Goal: Information Seeking & Learning: Find specific fact

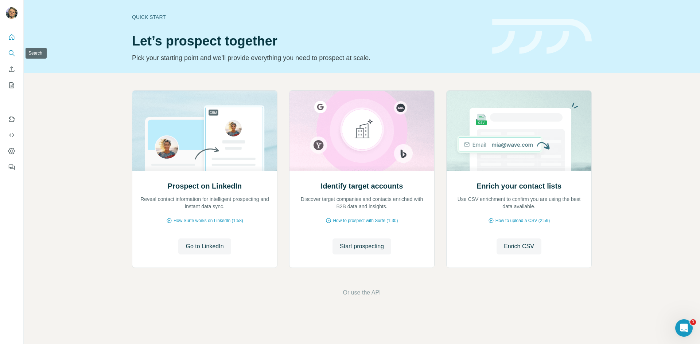
click at [11, 55] on icon "Search" at bounding box center [11, 53] width 7 height 7
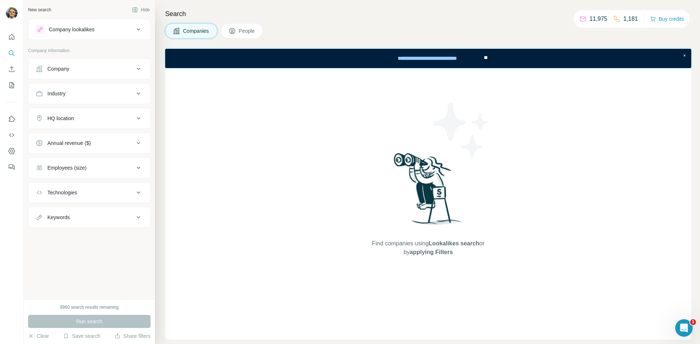
drag, startPoint x: 70, startPoint y: 69, endPoint x: 73, endPoint y: 74, distance: 5.5
click at [71, 69] on div "Company" at bounding box center [85, 68] width 98 height 7
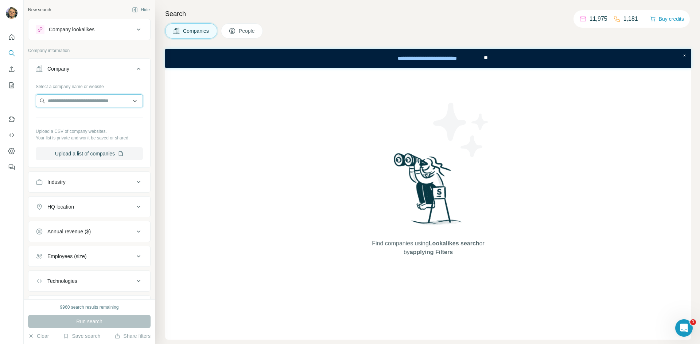
click at [69, 97] on input "text" at bounding box center [89, 100] width 107 height 13
click at [92, 103] on input "**********" at bounding box center [89, 100] width 107 height 13
drag, startPoint x: 86, startPoint y: 102, endPoint x: 20, endPoint y: 102, distance: 65.2
click at [20, 102] on div "**********" at bounding box center [350, 172] width 700 height 344
type input "**********"
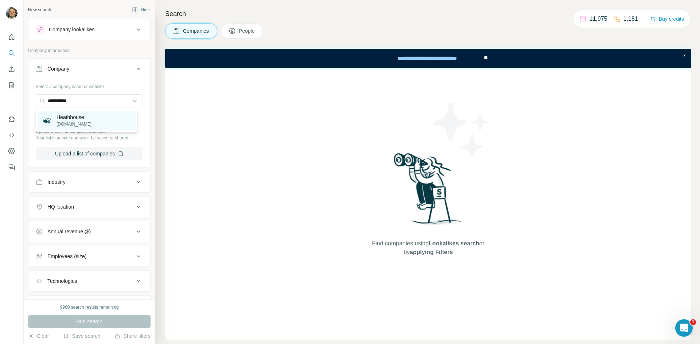
click at [71, 117] on p "Heathhouse" at bounding box center [73, 117] width 35 height 7
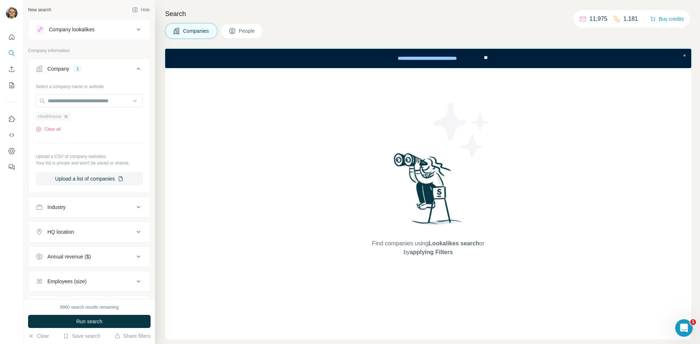
click at [67, 116] on icon "button" at bounding box center [66, 117] width 6 height 6
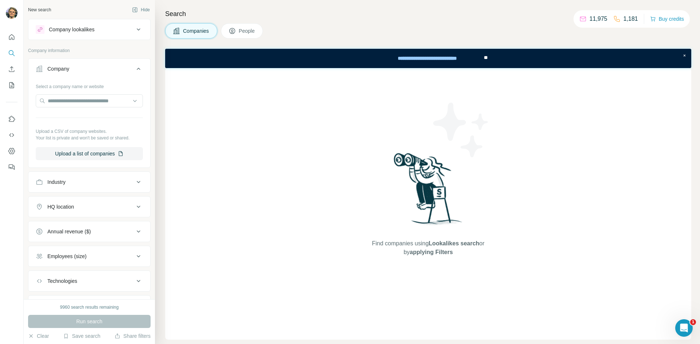
click at [88, 35] on button "Company lookalikes" at bounding box center [89, 29] width 122 height 17
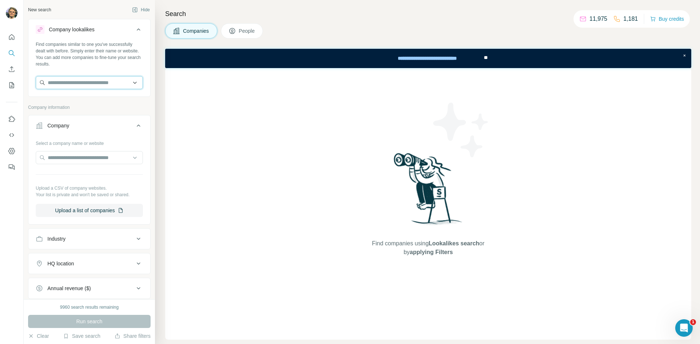
click at [85, 84] on input "text" at bounding box center [89, 82] width 107 height 13
click at [90, 80] on input "text" at bounding box center [89, 82] width 107 height 13
paste input "**********"
type input "**********"
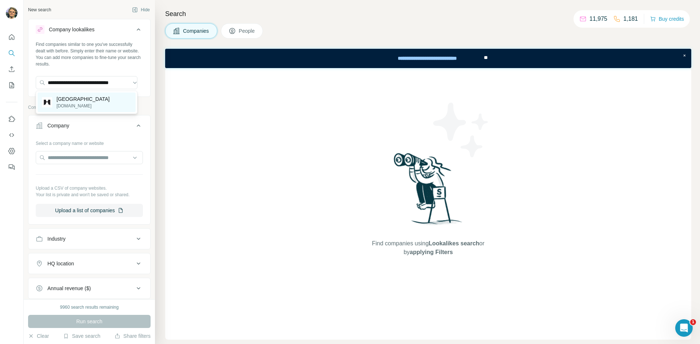
click at [87, 107] on p "[DOMAIN_NAME]" at bounding box center [82, 106] width 53 height 7
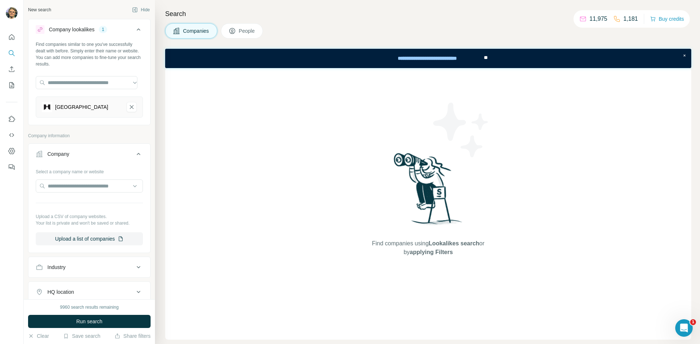
scroll to position [0, 0]
click at [102, 152] on div "Company" at bounding box center [85, 153] width 98 height 7
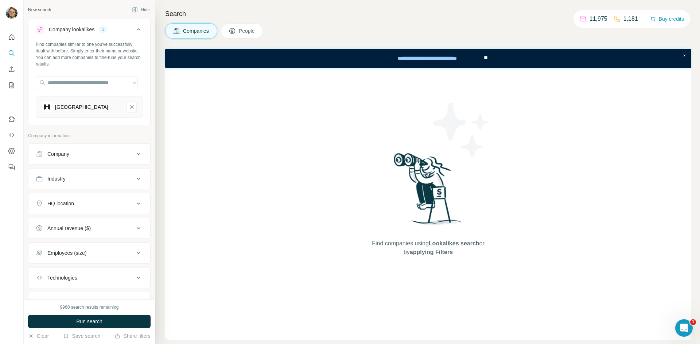
click at [105, 153] on div "Company" at bounding box center [85, 153] width 98 height 7
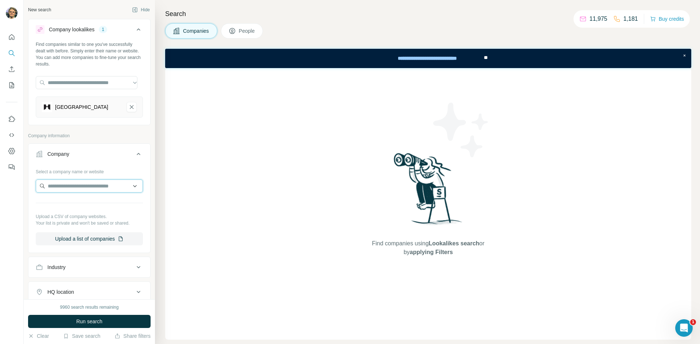
click at [103, 185] on input "text" at bounding box center [89, 186] width 107 height 13
paste input "**********"
type input "**********"
click at [98, 207] on p "[DOMAIN_NAME]" at bounding box center [82, 209] width 53 height 7
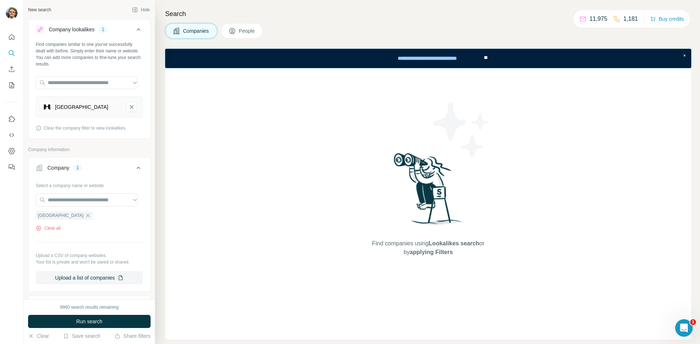
scroll to position [0, 0]
click at [128, 106] on icon "Heath House-remove-button" at bounding box center [131, 106] width 7 height 7
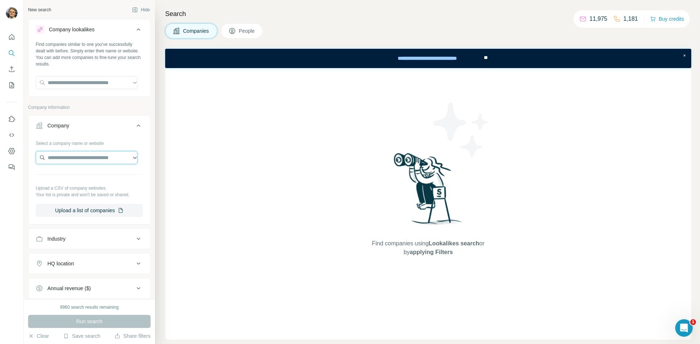
click at [100, 163] on input "text" at bounding box center [87, 157] width 102 height 13
paste input "**********"
type input "**********"
click at [94, 174] on p "[GEOGRAPHIC_DATA]" at bounding box center [82, 174] width 53 height 7
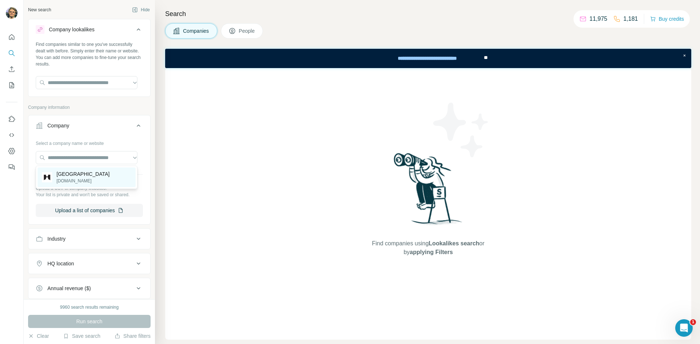
scroll to position [0, 0]
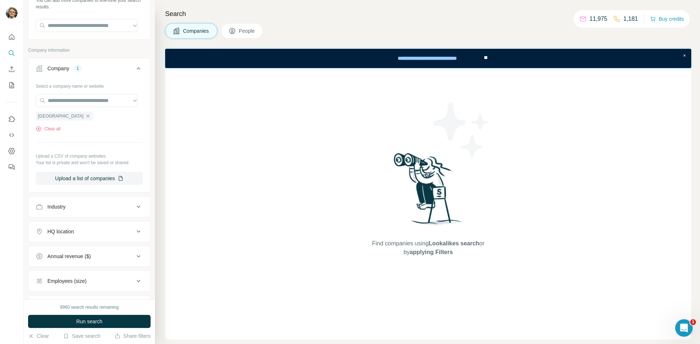
scroll to position [109, 0]
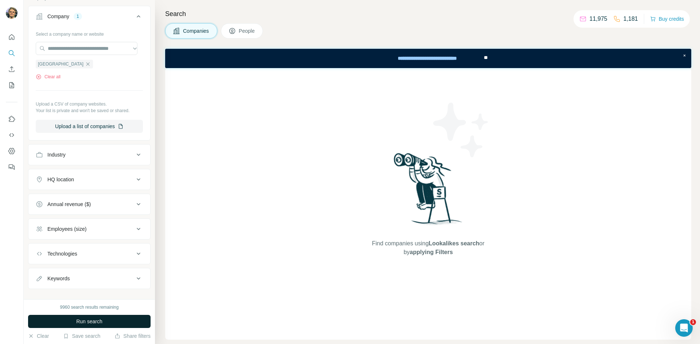
click at [121, 320] on button "Run search" at bounding box center [89, 321] width 122 height 13
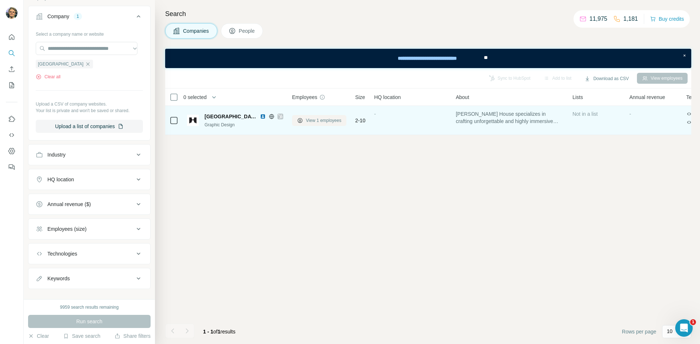
click at [317, 117] on span "View 1 employees" at bounding box center [323, 120] width 35 height 7
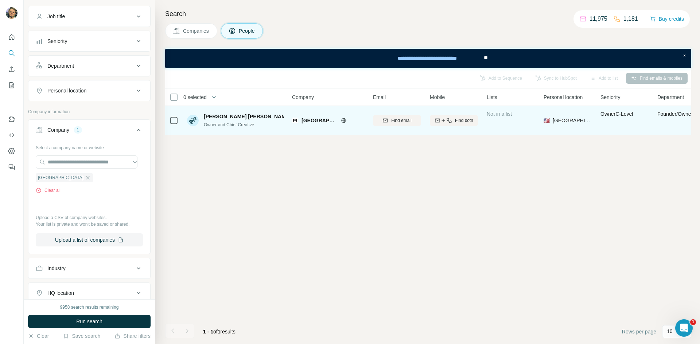
click at [294, 117] on img at bounding box center [297, 117] width 6 height 6
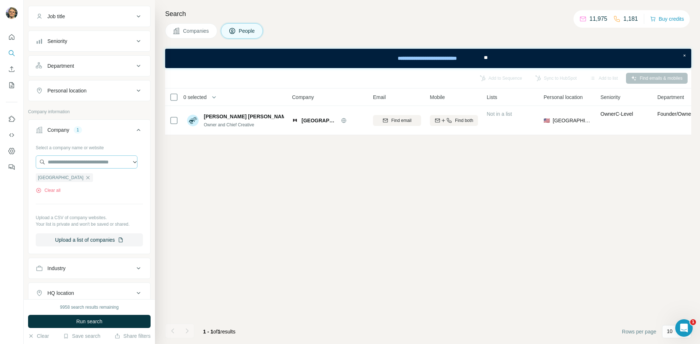
drag, startPoint x: 70, startPoint y: 179, endPoint x: 87, endPoint y: 165, distance: 21.8
click at [86, 179] on icon "button" at bounding box center [87, 177] width 3 height 3
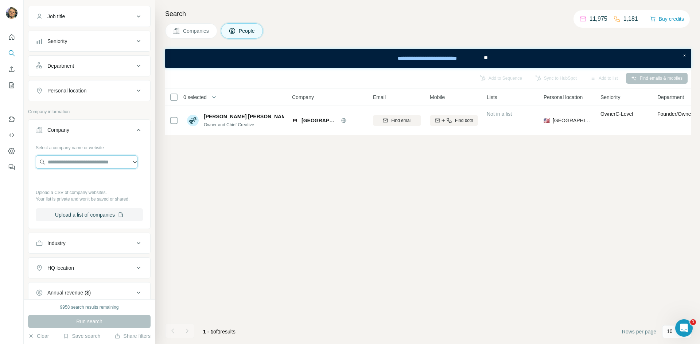
click at [89, 163] on input "text" at bounding box center [87, 162] width 102 height 13
type input "**********"
click at [94, 183] on p "[DOMAIN_NAME]" at bounding box center [80, 185] width 48 height 7
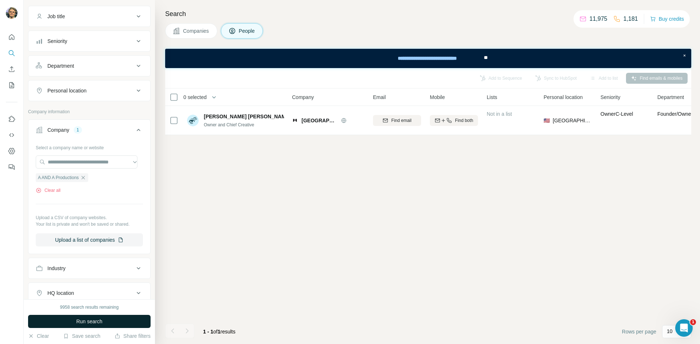
click at [93, 319] on span "Run search" at bounding box center [89, 321] width 26 height 7
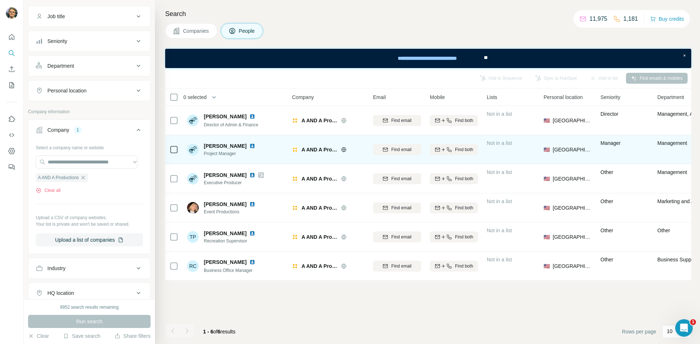
click at [249, 145] on img at bounding box center [252, 146] width 6 height 6
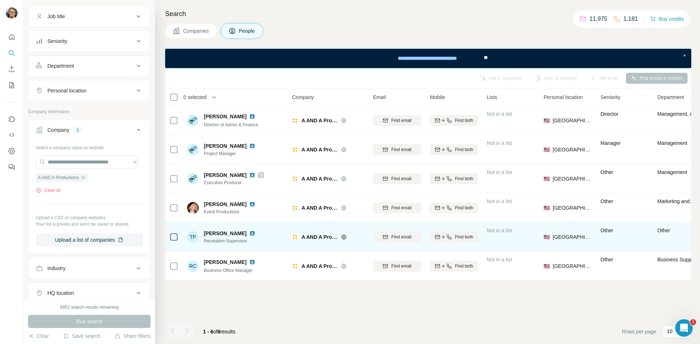
click at [249, 234] on img at bounding box center [252, 234] width 6 height 6
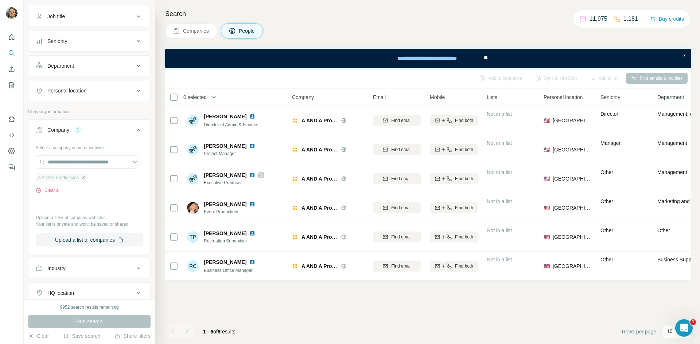
click at [86, 176] on icon "button" at bounding box center [83, 178] width 6 height 6
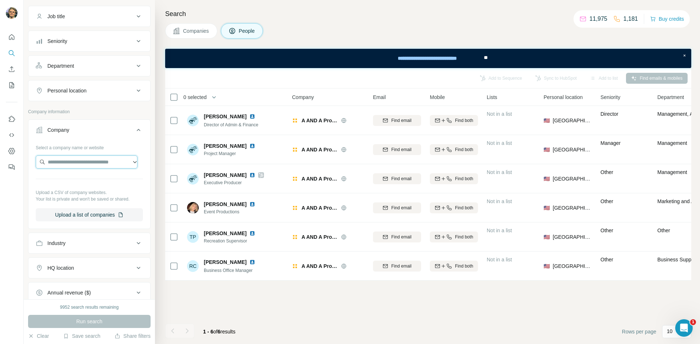
click at [88, 163] on input "text" at bounding box center [87, 162] width 102 height 13
type input "**********"
click at [78, 183] on p "[DOMAIN_NAME]" at bounding box center [73, 185] width 35 height 7
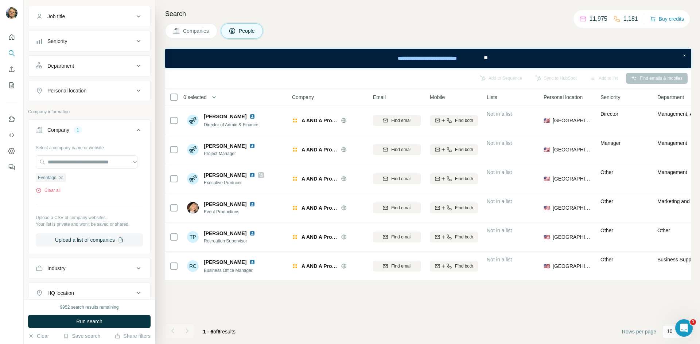
click at [79, 320] on span "Run search" at bounding box center [89, 321] width 26 height 7
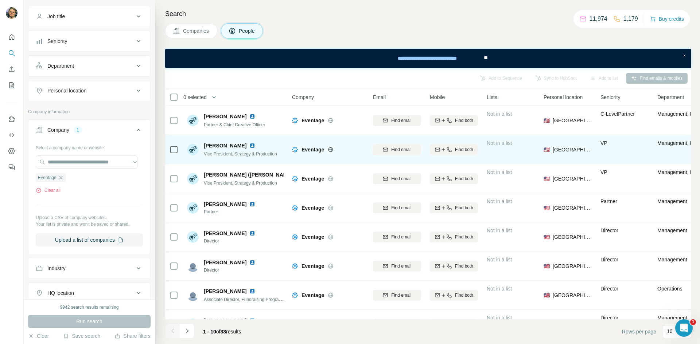
click at [249, 146] on img at bounding box center [252, 146] width 6 height 6
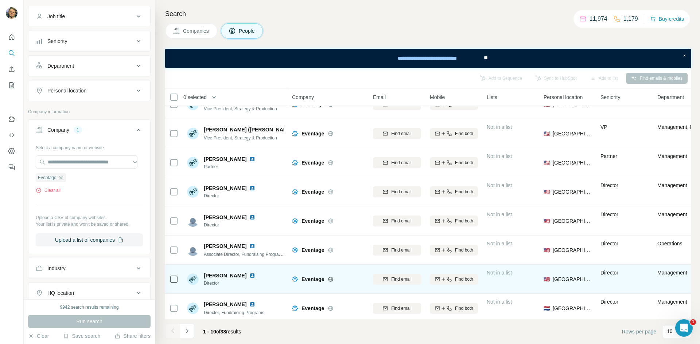
scroll to position [82, 0]
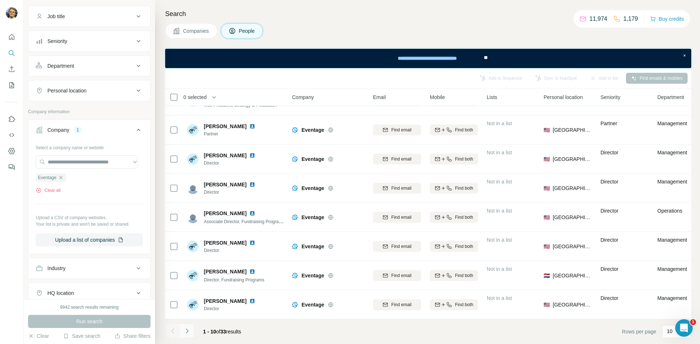
click at [189, 330] on icon "Navigate to next page" at bounding box center [186, 331] width 7 height 7
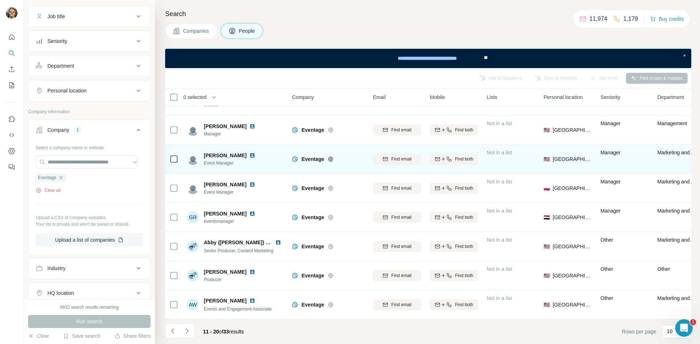
click at [249, 153] on img at bounding box center [252, 156] width 6 height 6
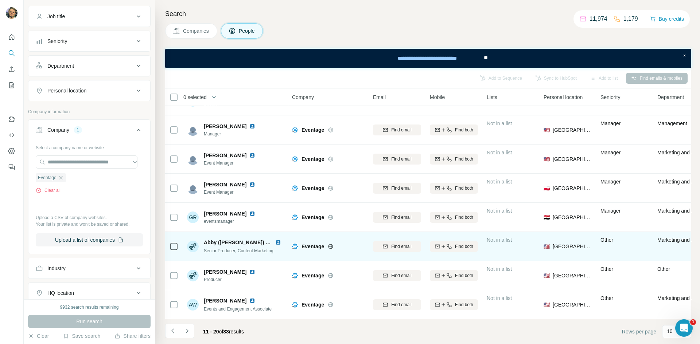
click at [275, 240] on img at bounding box center [278, 243] width 6 height 6
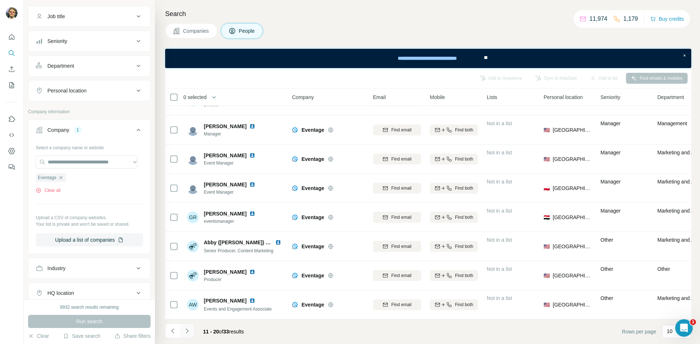
click at [190, 332] on icon "Navigate to next page" at bounding box center [186, 331] width 7 height 7
click at [167, 328] on button "Navigate to previous page" at bounding box center [172, 331] width 15 height 15
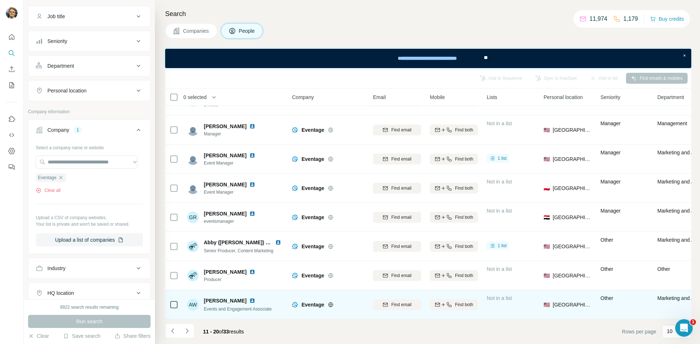
click at [250, 298] on img at bounding box center [252, 301] width 6 height 6
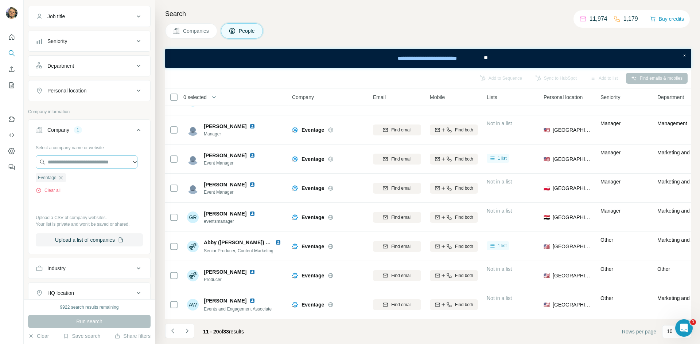
drag, startPoint x: 60, startPoint y: 177, endPoint x: 85, endPoint y: 166, distance: 27.4
click at [60, 177] on icon "button" at bounding box center [61, 178] width 6 height 6
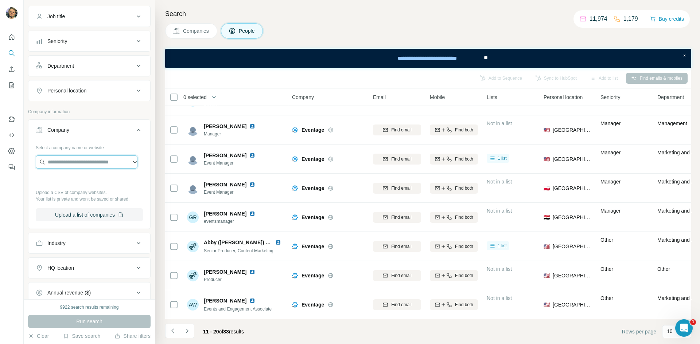
click at [86, 163] on input "text" at bounding box center [87, 162] width 102 height 13
type input "**********"
click at [81, 181] on p "Todo Productions" at bounding box center [75, 178] width 39 height 7
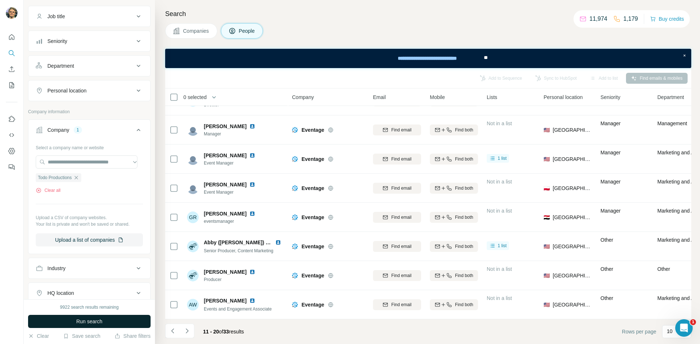
click at [104, 322] on button "Run search" at bounding box center [89, 321] width 122 height 13
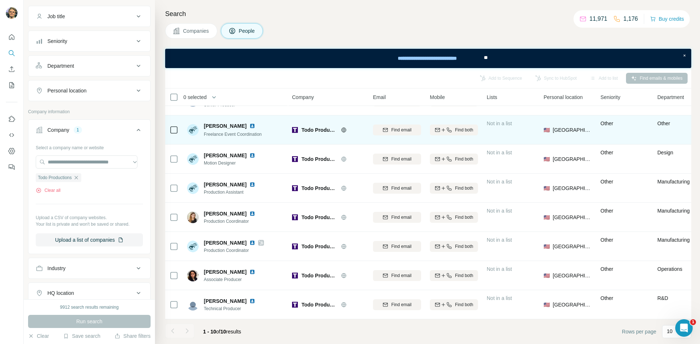
click at [254, 123] on img at bounding box center [252, 126] width 6 height 6
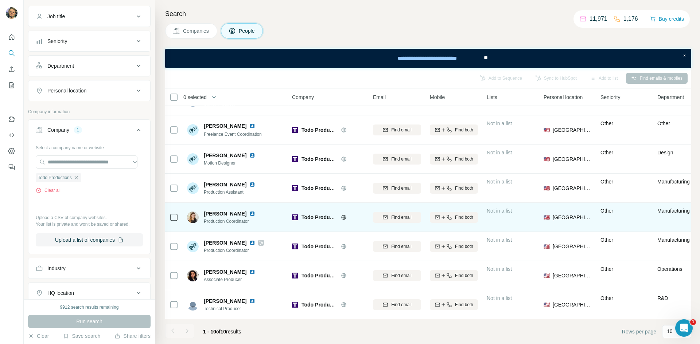
click at [249, 211] on img at bounding box center [252, 214] width 6 height 6
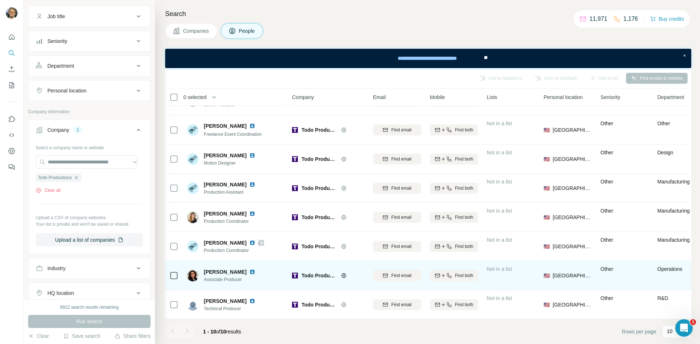
click at [249, 269] on img at bounding box center [252, 272] width 6 height 6
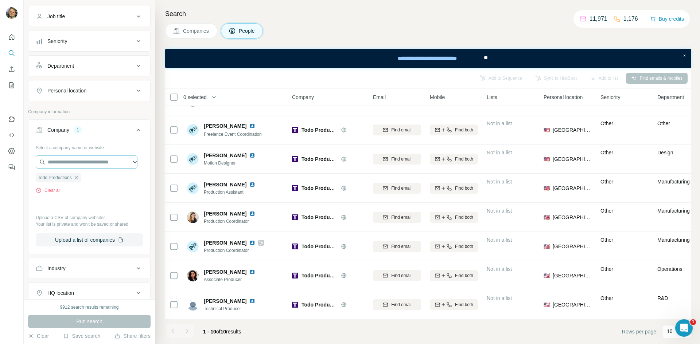
drag, startPoint x: 80, startPoint y: 176, endPoint x: 95, endPoint y: 163, distance: 20.1
click at [79, 176] on icon "button" at bounding box center [76, 178] width 6 height 6
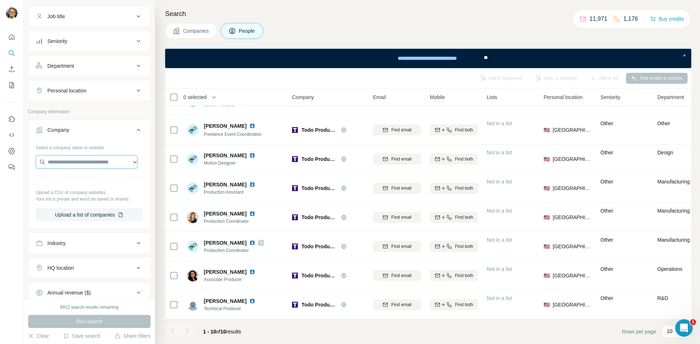
click at [96, 161] on input "text" at bounding box center [87, 162] width 102 height 13
paste input "**********"
type input "**********"
click at [77, 181] on p "Red Velvet" at bounding box center [73, 178] width 35 height 7
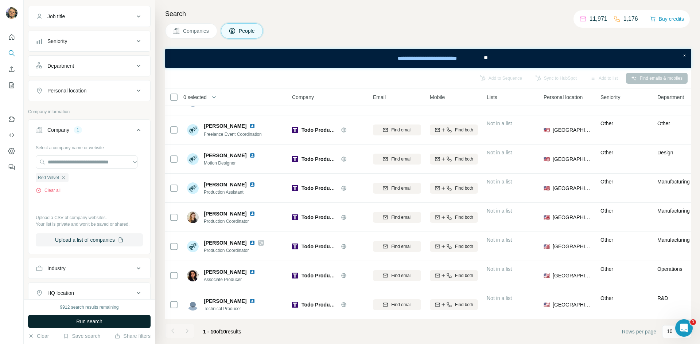
click at [99, 318] on span "Run search" at bounding box center [89, 321] width 26 height 7
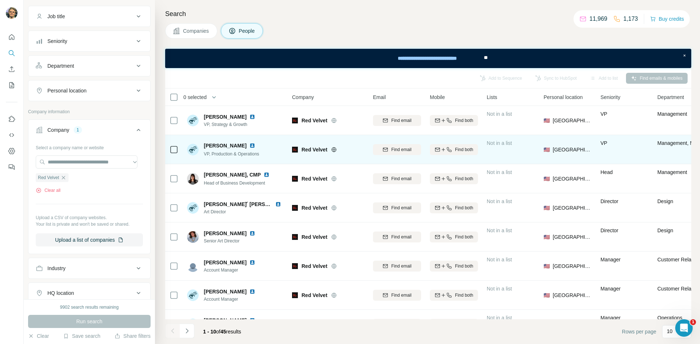
click at [249, 146] on img at bounding box center [252, 146] width 6 height 6
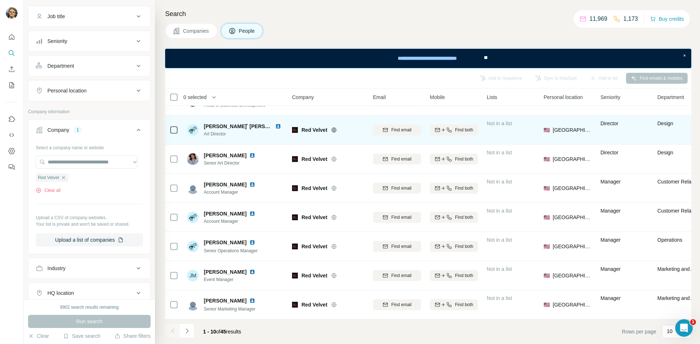
scroll to position [82, 0]
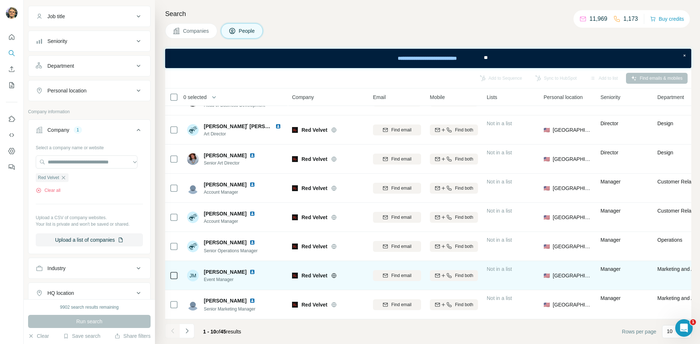
click at [249, 269] on img at bounding box center [252, 272] width 6 height 6
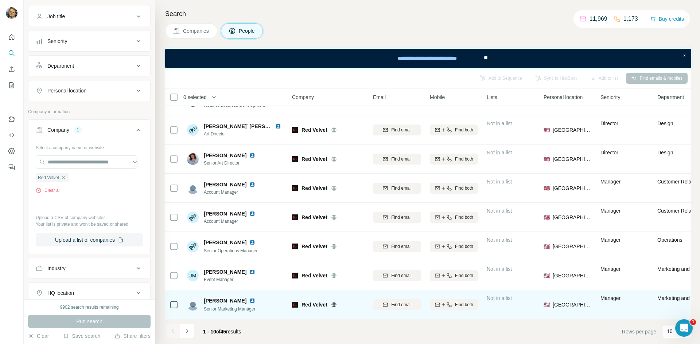
click at [249, 298] on img at bounding box center [252, 301] width 6 height 6
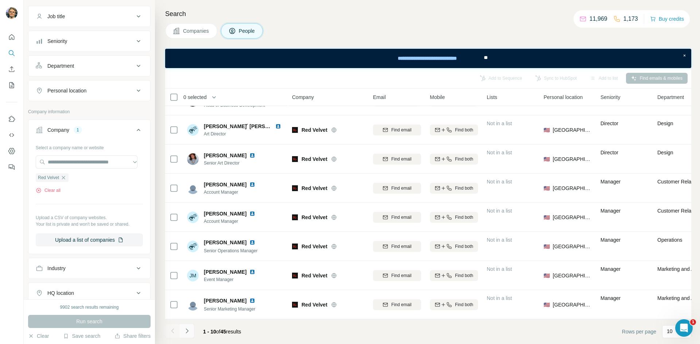
click at [191, 328] on button "Navigate to next page" at bounding box center [187, 331] width 15 height 15
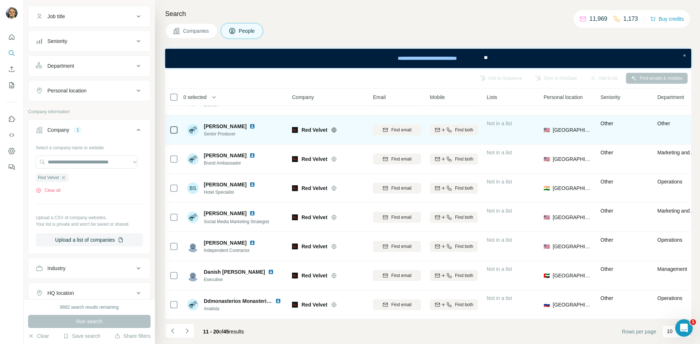
click at [249, 124] on img at bounding box center [252, 127] width 6 height 6
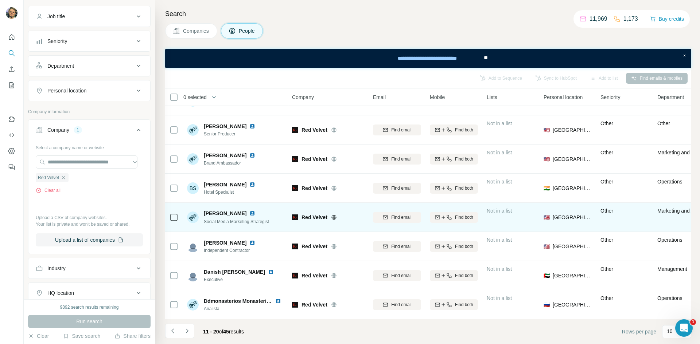
click at [254, 211] on img at bounding box center [252, 214] width 6 height 6
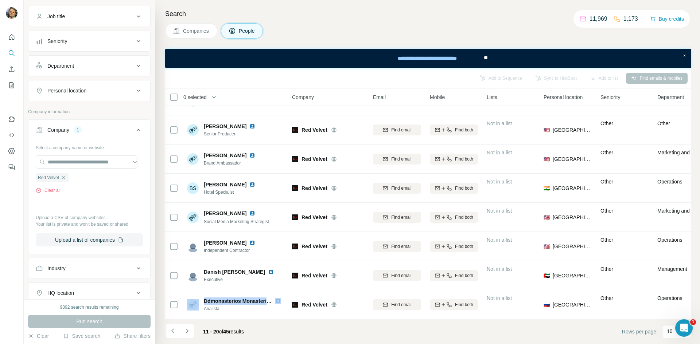
drag, startPoint x: 204, startPoint y: 303, endPoint x: 196, endPoint y: 317, distance: 15.8
click at [196, 316] on div "0 selected People Company Email Mobile Lists Personal location Seniority Depart…" at bounding box center [428, 204] width 526 height 231
click at [190, 328] on icon "Navigate to next page" at bounding box center [186, 331] width 7 height 7
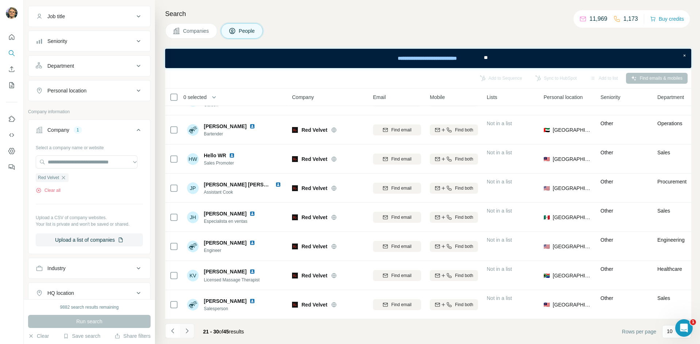
click at [188, 332] on icon "Navigate to next page" at bounding box center [186, 331] width 7 height 7
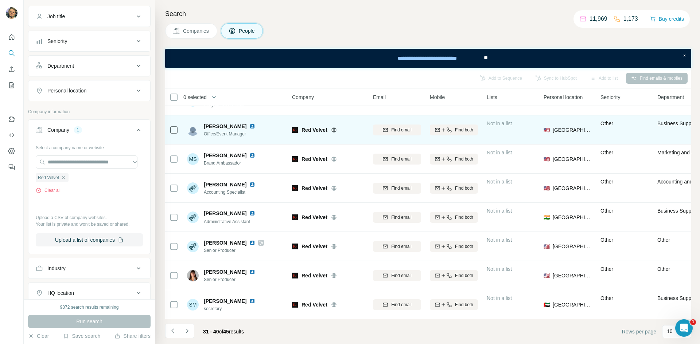
click at [249, 124] on img at bounding box center [252, 127] width 6 height 6
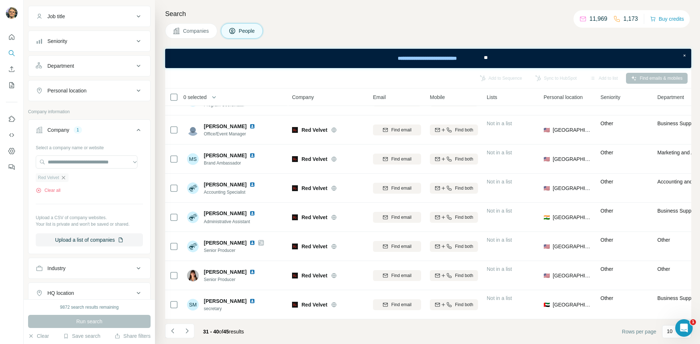
click at [64, 177] on icon "button" at bounding box center [63, 178] width 6 height 6
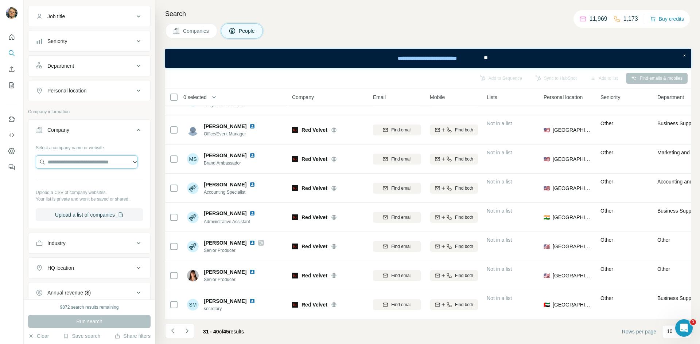
click at [77, 161] on input "text" at bounding box center [87, 162] width 102 height 13
paste input "**********"
type input "**********"
click at [86, 179] on p "[PERSON_NAME]" at bounding box center [91, 178] width 71 height 7
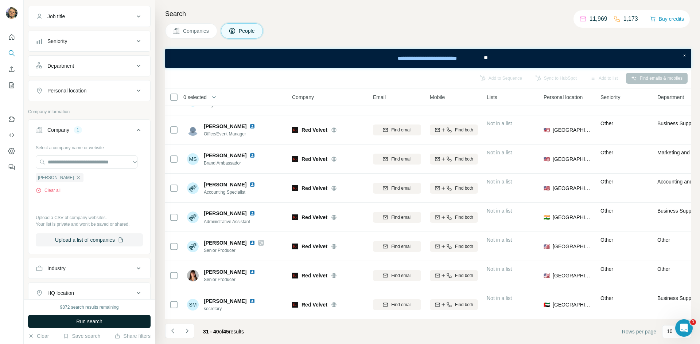
click at [100, 323] on span "Run search" at bounding box center [89, 321] width 26 height 7
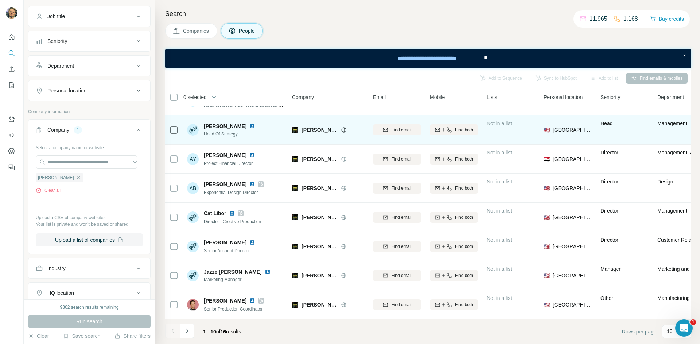
click at [249, 124] on img at bounding box center [252, 127] width 6 height 6
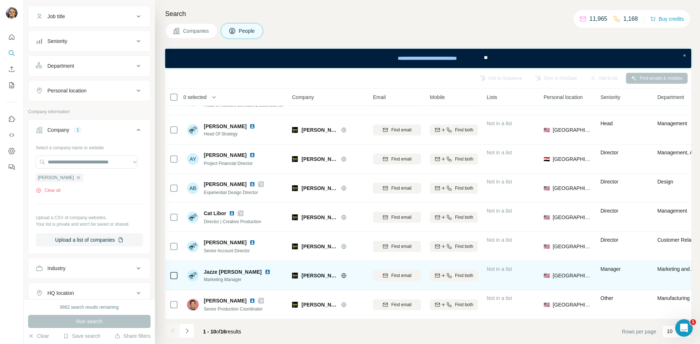
click at [265, 269] on img at bounding box center [268, 272] width 6 height 6
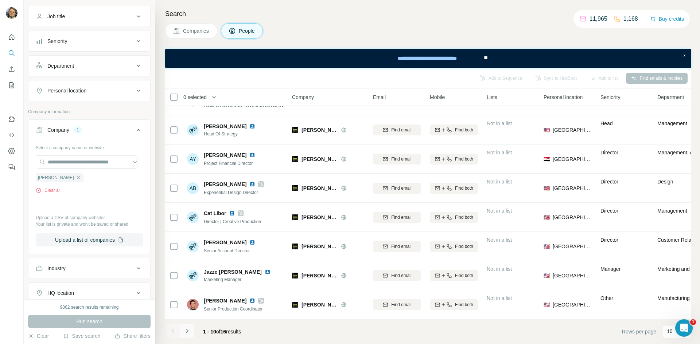
click at [186, 330] on icon "Navigate to next page" at bounding box center [186, 331] width 7 height 7
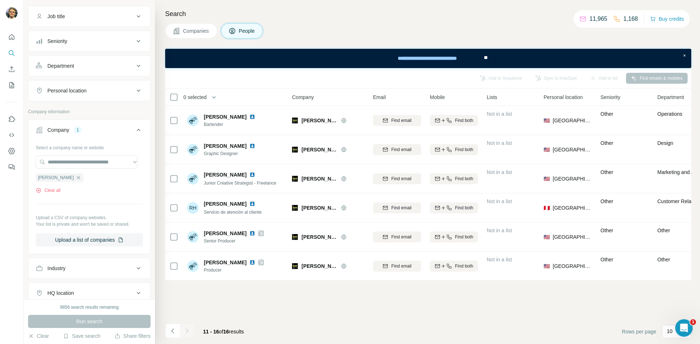
click at [164, 331] on div "Search Companies People Add to Sequence Sync to HubSpot Add to list Find emails…" at bounding box center [427, 172] width 545 height 344
click at [170, 329] on icon "Navigate to previous page" at bounding box center [172, 331] width 7 height 7
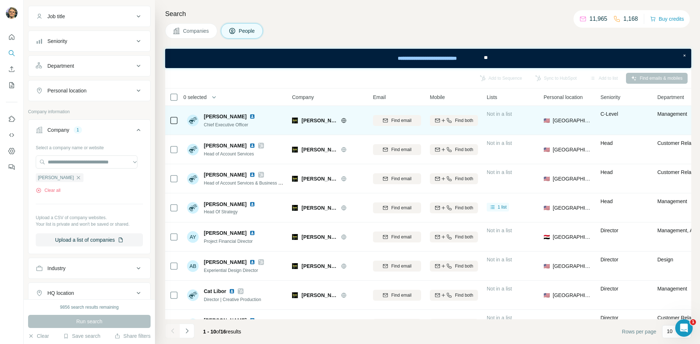
click at [249, 117] on img at bounding box center [252, 117] width 6 height 6
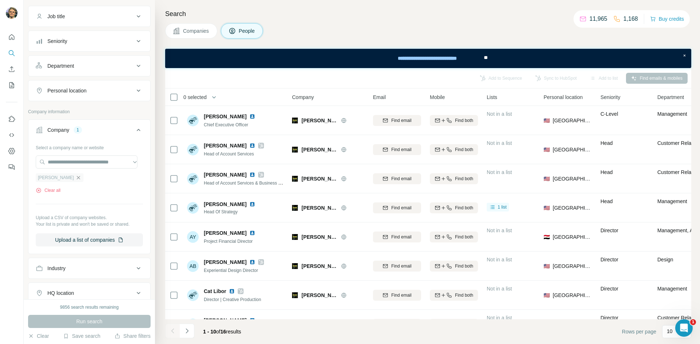
click at [55, 176] on div "[PERSON_NAME]" at bounding box center [60, 177] width 48 height 9
click at [54, 177] on span "[PERSON_NAME]" at bounding box center [56, 178] width 36 height 7
click at [75, 177] on icon "button" at bounding box center [78, 178] width 6 height 6
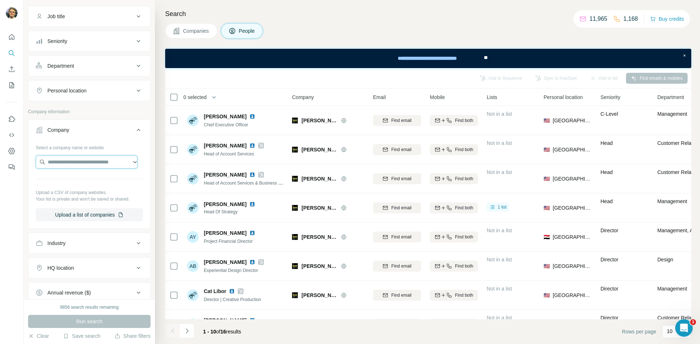
click at [78, 163] on input "text" at bounding box center [87, 162] width 102 height 13
paste input "**********"
type input "**********"
click at [74, 180] on p "Salt XC" at bounding box center [73, 178] width 35 height 7
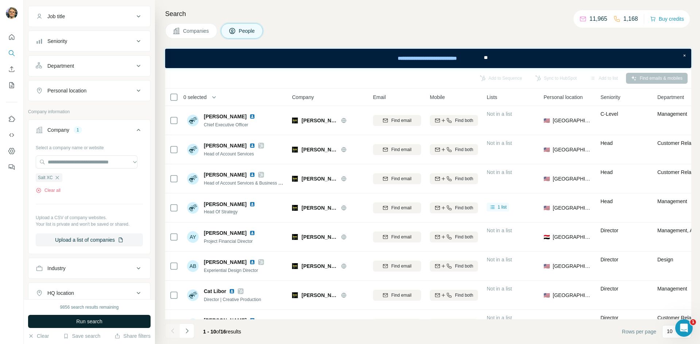
click at [114, 320] on button "Run search" at bounding box center [89, 321] width 122 height 13
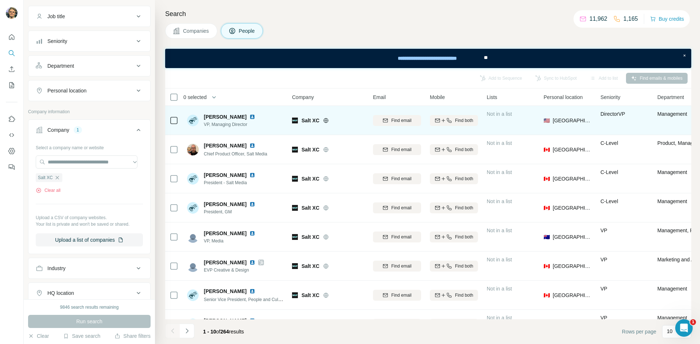
click at [249, 117] on img at bounding box center [252, 117] width 6 height 6
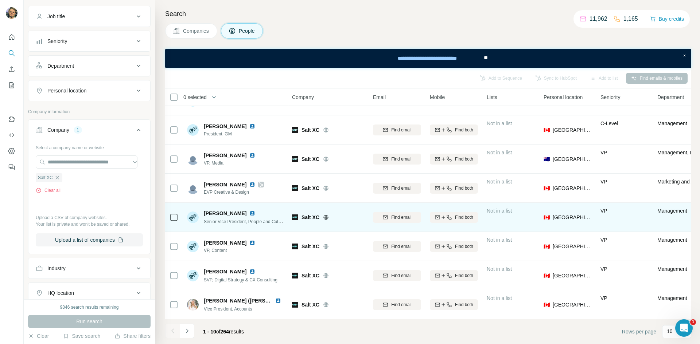
scroll to position [82, 0]
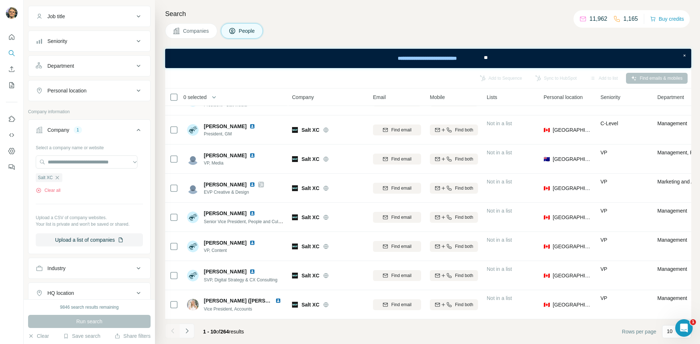
click at [189, 328] on icon "Navigate to next page" at bounding box center [186, 331] width 7 height 7
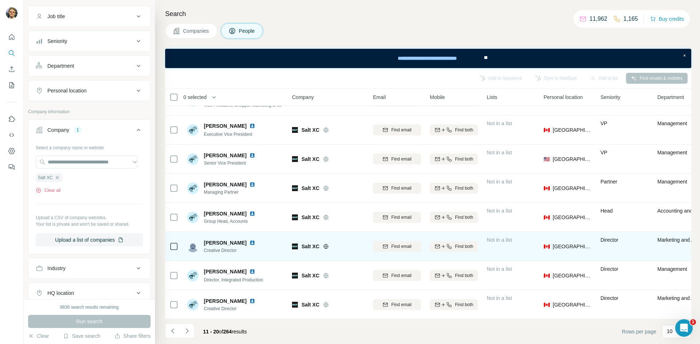
click at [254, 240] on img at bounding box center [252, 243] width 6 height 6
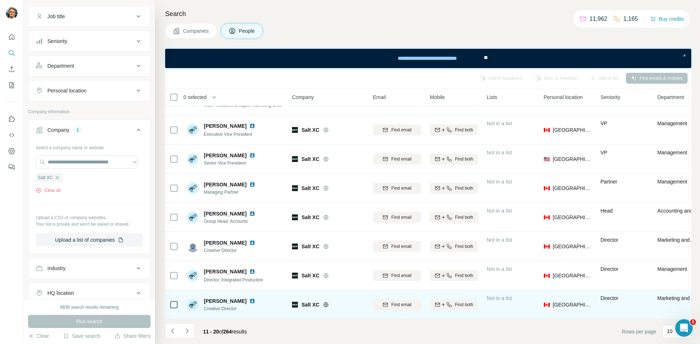
click at [249, 298] on img at bounding box center [252, 301] width 6 height 6
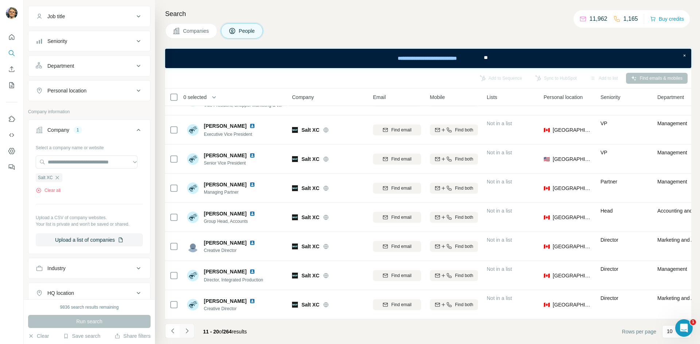
click at [189, 330] on icon "Navigate to next page" at bounding box center [186, 331] width 7 height 7
click at [190, 333] on icon "Navigate to next page" at bounding box center [186, 331] width 7 height 7
click at [189, 332] on icon "Navigate to next page" at bounding box center [186, 331] width 7 height 7
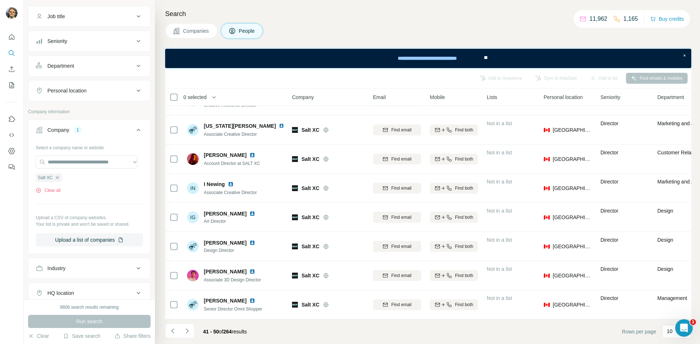
click at [188, 330] on icon "Navigate to next page" at bounding box center [186, 331] width 7 height 7
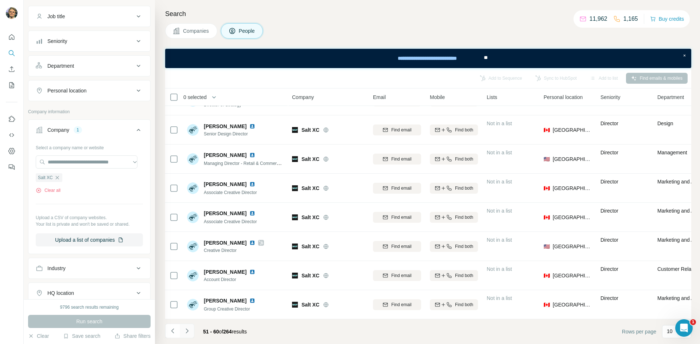
click at [190, 331] on icon "Navigate to next page" at bounding box center [186, 331] width 7 height 7
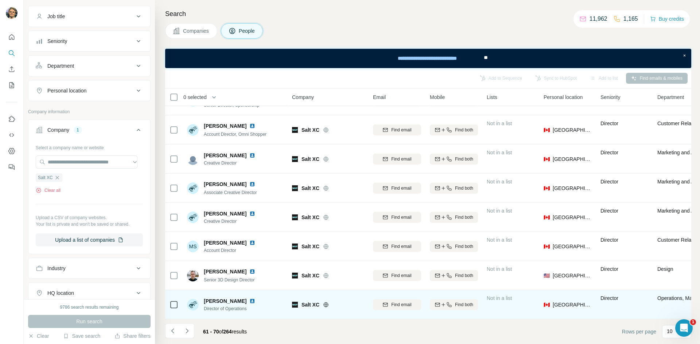
click at [249, 298] on img at bounding box center [252, 301] width 6 height 6
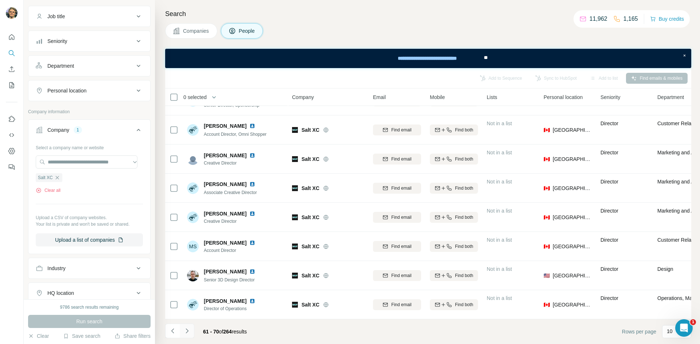
click at [187, 331] on icon "Navigate to next page" at bounding box center [186, 331] width 7 height 7
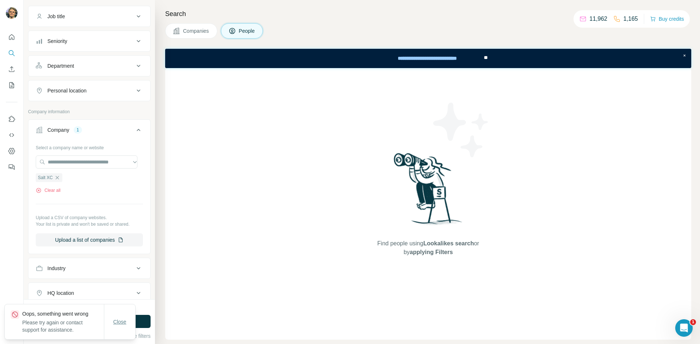
click at [120, 318] on span "Close" at bounding box center [119, 321] width 13 height 7
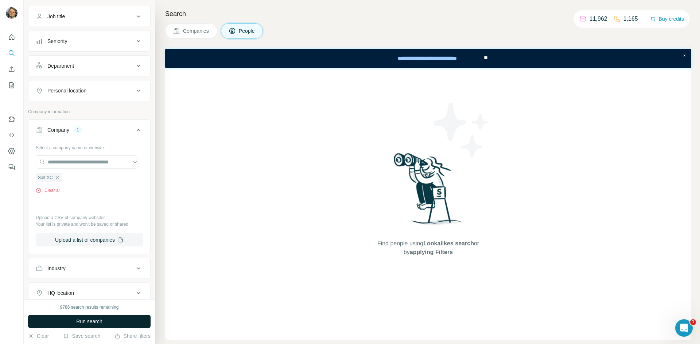
click at [132, 322] on button "Run search" at bounding box center [89, 321] width 122 height 13
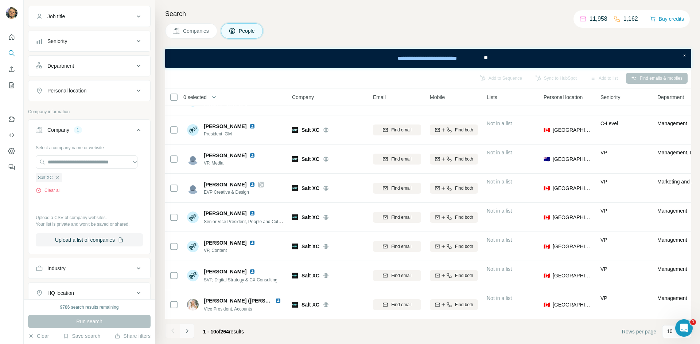
click at [194, 326] on button "Navigate to next page" at bounding box center [187, 331] width 15 height 15
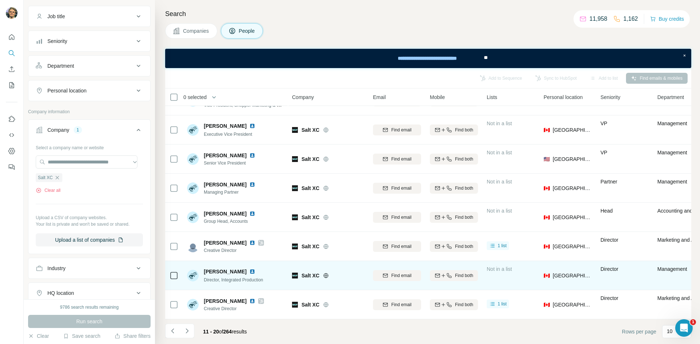
click at [249, 269] on img at bounding box center [252, 272] width 6 height 6
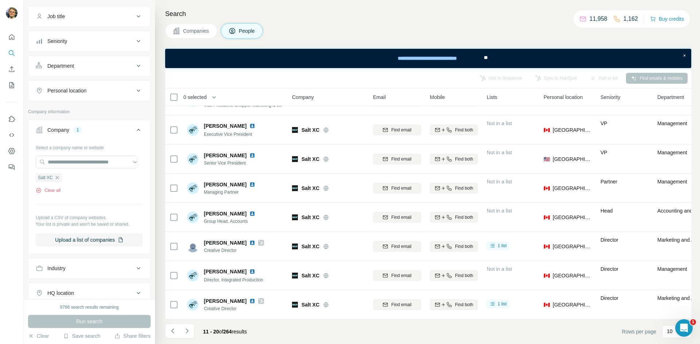
scroll to position [81, 0]
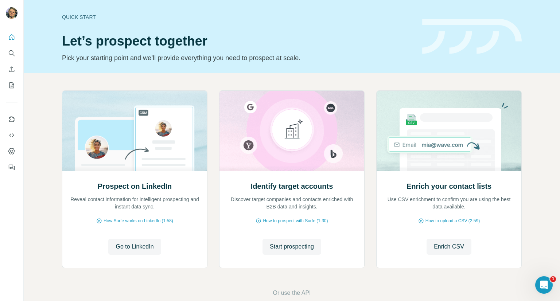
click at [14, 54] on icon "Search" at bounding box center [11, 53] width 7 height 7
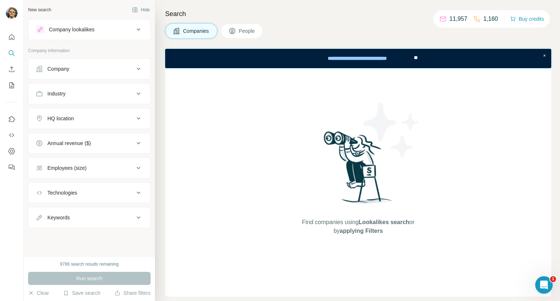
click at [77, 71] on div "Company" at bounding box center [85, 68] width 98 height 7
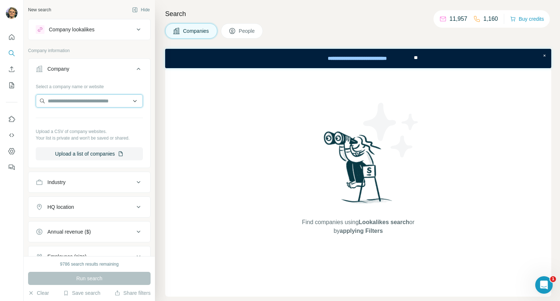
click at [78, 102] on input "text" at bounding box center [89, 100] width 107 height 13
paste input "**********"
type input "**********"
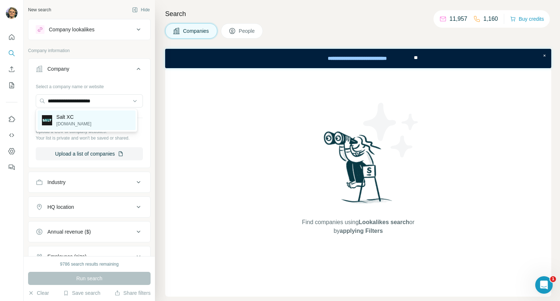
click at [78, 120] on p "Salt XC" at bounding box center [73, 116] width 35 height 7
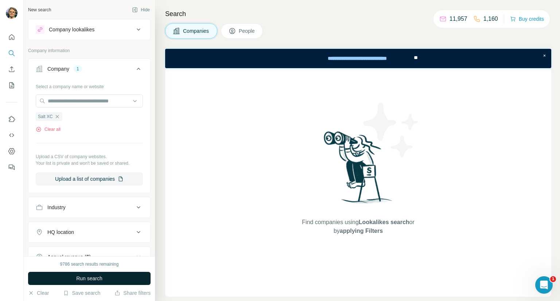
click at [118, 273] on button "Run search" at bounding box center [89, 278] width 122 height 13
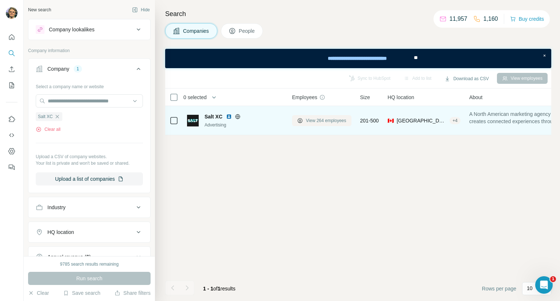
click at [326, 119] on span "View 264 employees" at bounding box center [326, 120] width 40 height 7
